Goal: Transaction & Acquisition: Download file/media

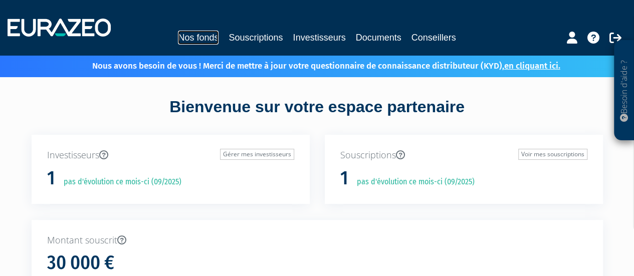
click at [211, 35] on link "Nos fonds" at bounding box center [198, 38] width 41 height 14
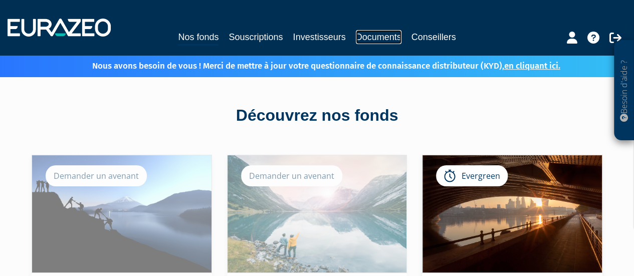
click at [374, 42] on link "Documents" at bounding box center [379, 37] width 46 height 14
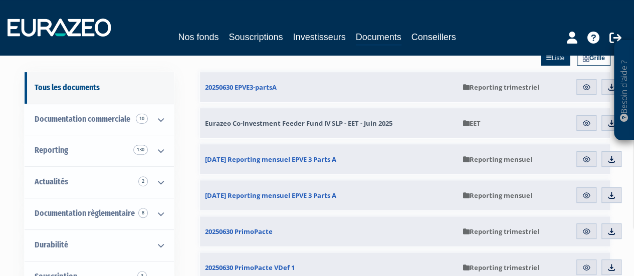
scroll to position [100, 0]
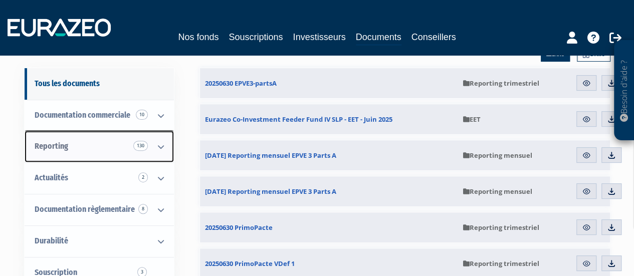
click at [158, 144] on icon at bounding box center [161, 146] width 26 height 31
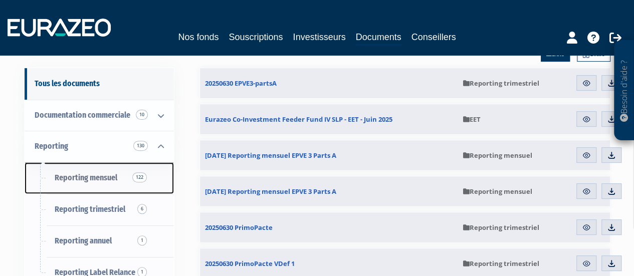
click at [95, 177] on span "Reporting mensuel 122" at bounding box center [86, 178] width 63 height 10
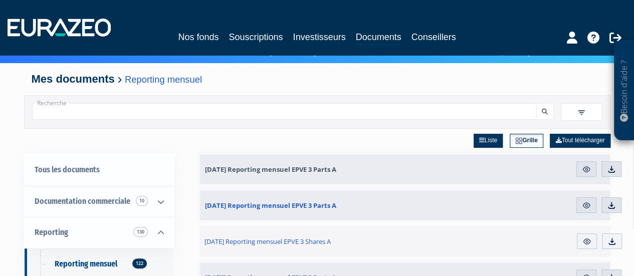
scroll to position [50, 0]
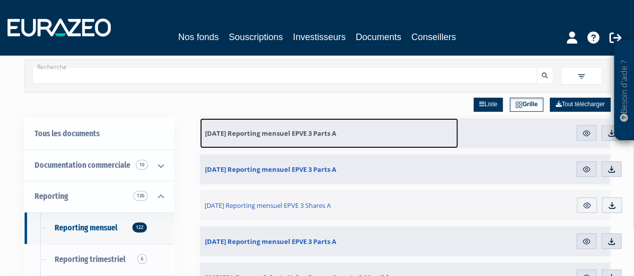
click at [320, 133] on span "31.07.2025 Reporting mensuel EPVE 3 Parts A" at bounding box center [270, 133] width 131 height 9
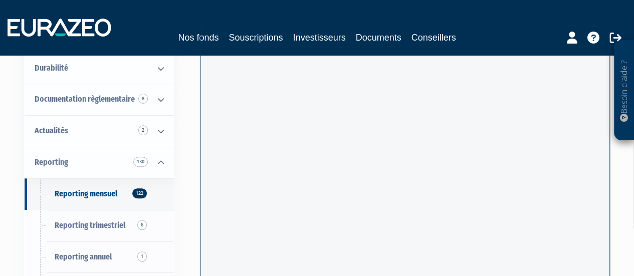
scroll to position [100, 0]
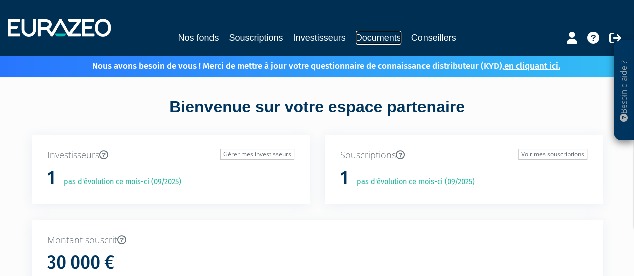
click at [363, 38] on link "Documents" at bounding box center [379, 38] width 46 height 14
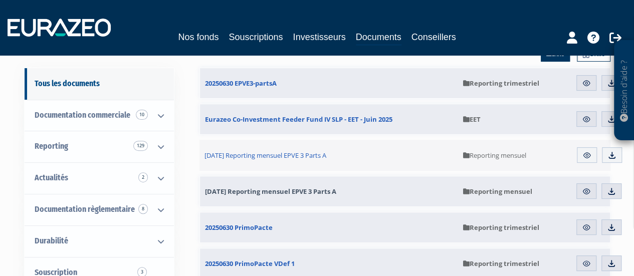
scroll to position [50, 0]
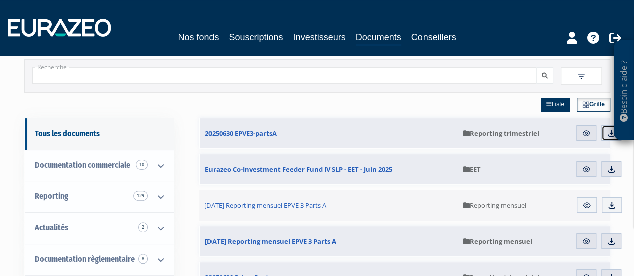
click at [608, 130] on img at bounding box center [611, 133] width 9 height 9
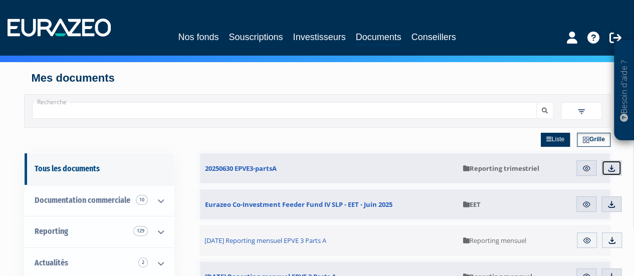
scroll to position [0, 0]
